Goal: Check status: Check status

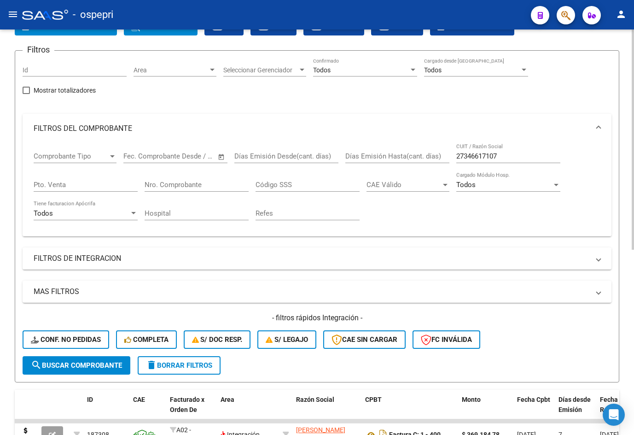
scroll to position [46, 0]
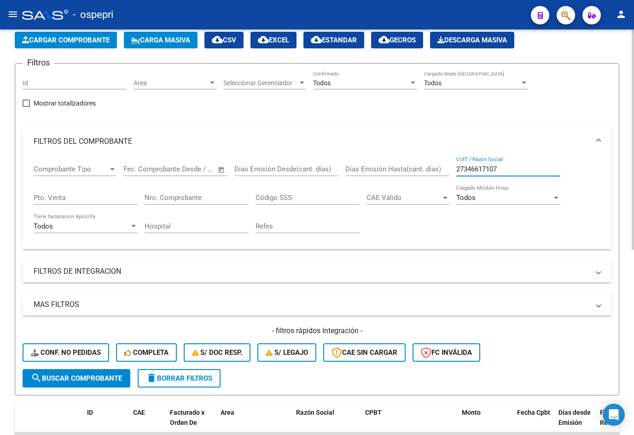
click at [508, 169] on input "27346617107" at bounding box center [508, 169] width 104 height 8
paste input "26947321"
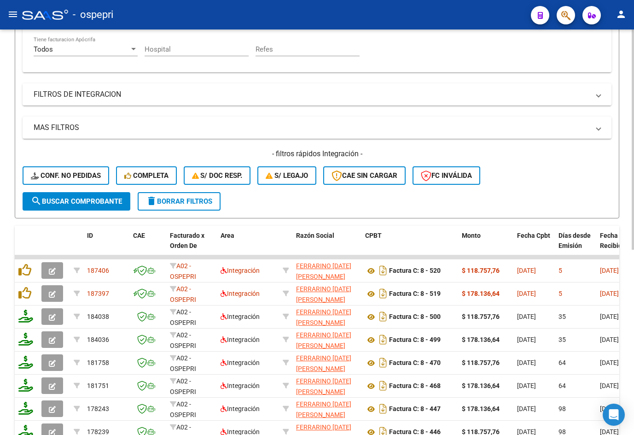
scroll to position [322, 0]
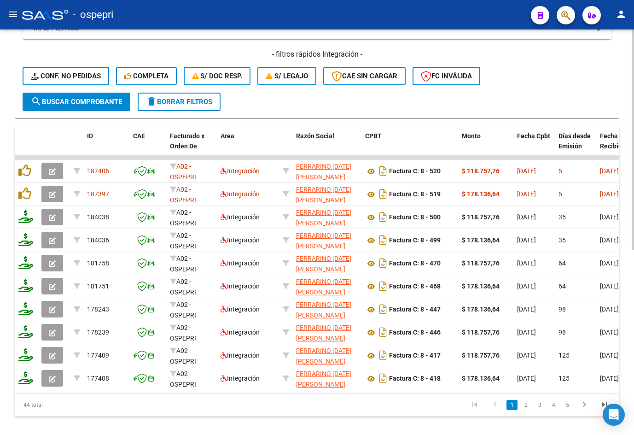
type input "27326947321"
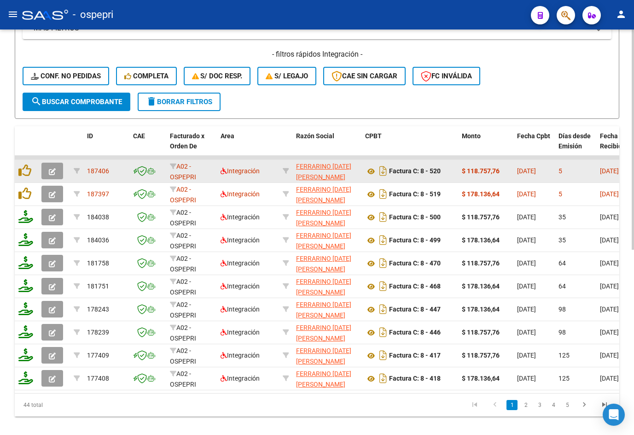
click at [56, 170] on button "button" at bounding box center [52, 170] width 22 height 17
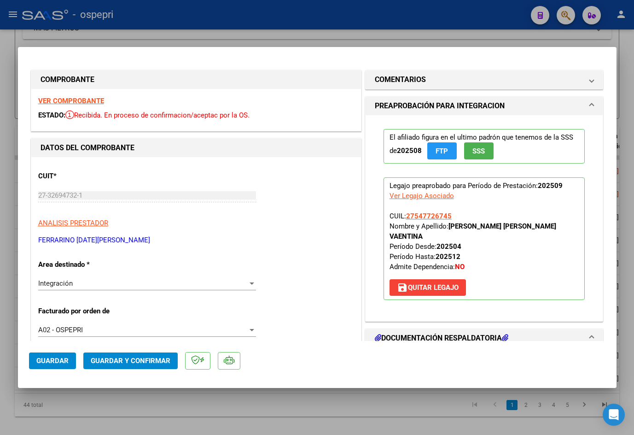
click at [78, 100] on strong "VER COMPROBANTE" at bounding box center [71, 101] width 66 height 8
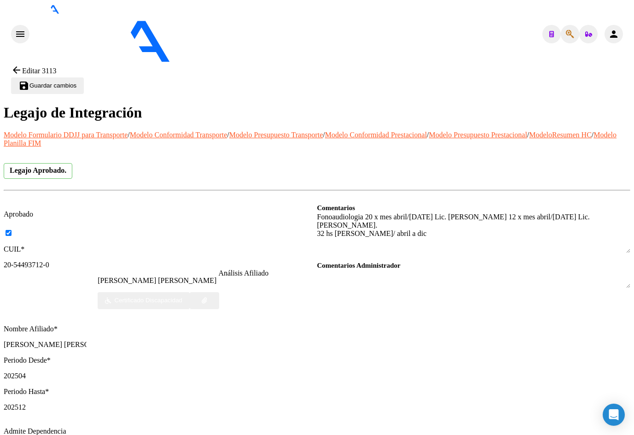
drag, startPoint x: 22, startPoint y: 58, endPoint x: 66, endPoint y: 5, distance: 68.7
click at [22, 64] on mat-icon "arrow_back" at bounding box center [16, 69] width 11 height 11
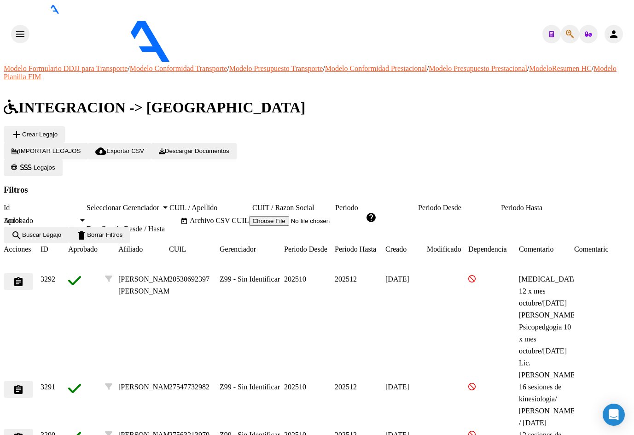
click at [244, 203] on input "CUIL / Apellido" at bounding box center [210, 207] width 83 height 8
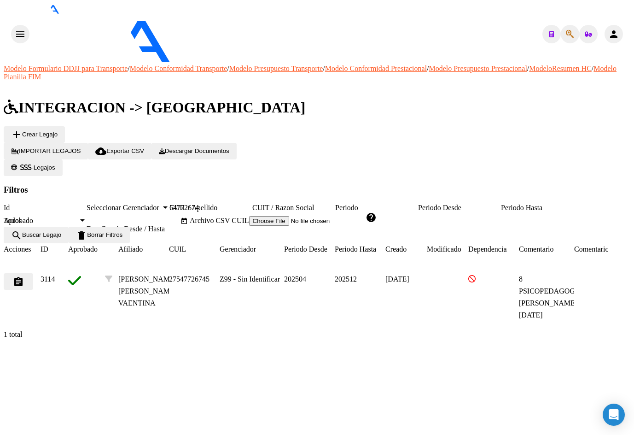
type input "54772674"
click at [24, 276] on mat-icon "assignment" at bounding box center [18, 281] width 11 height 11
